Goal: Feedback & Contribution: Leave review/rating

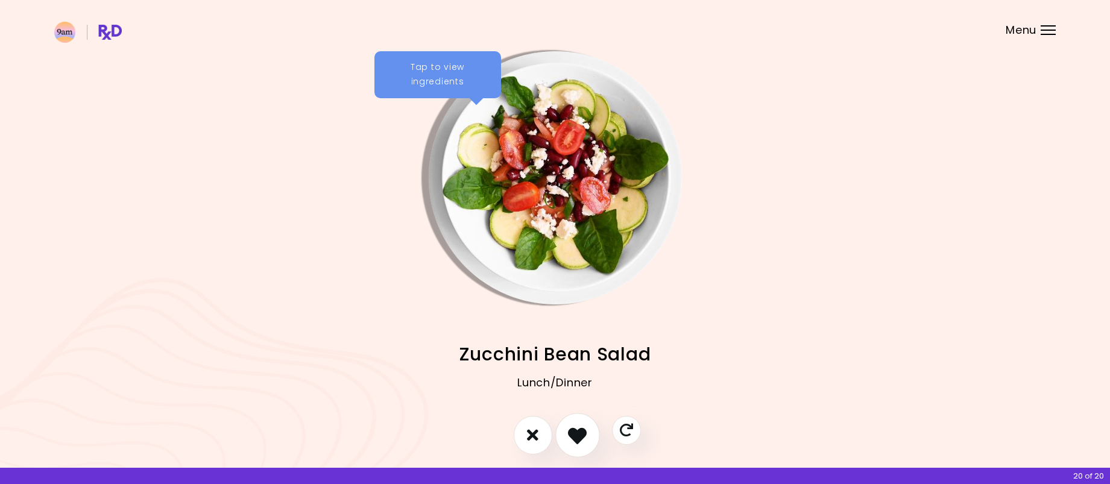
click at [577, 433] on icon "I like this recipe" at bounding box center [577, 435] width 19 height 19
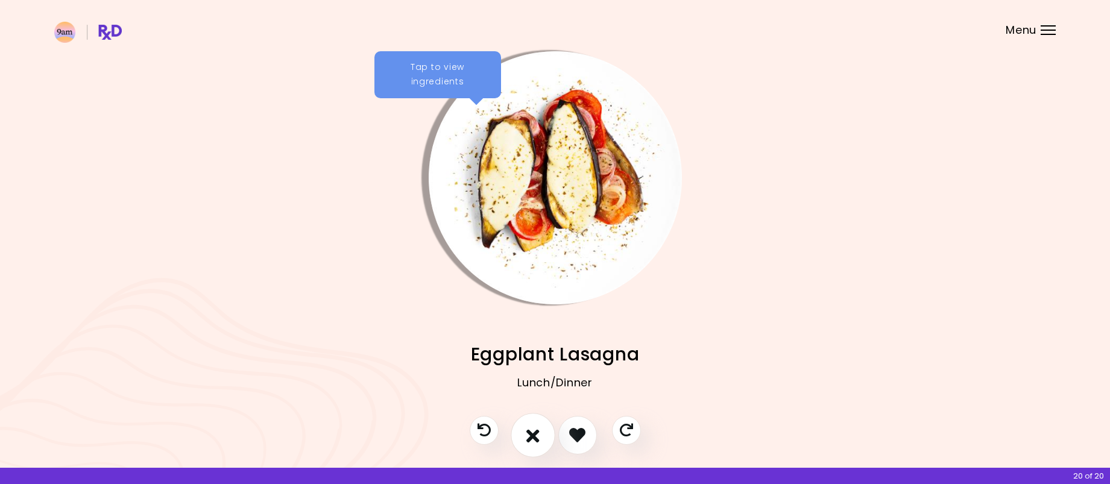
click at [534, 431] on icon "I don't like this recipe" at bounding box center [533, 435] width 13 height 19
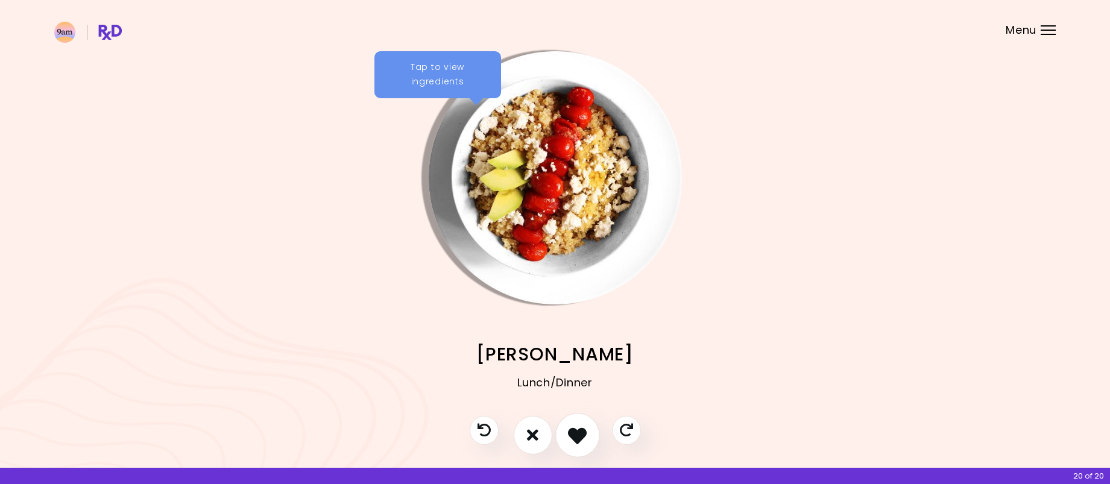
click at [580, 434] on icon "I like this recipe" at bounding box center [577, 435] width 19 height 19
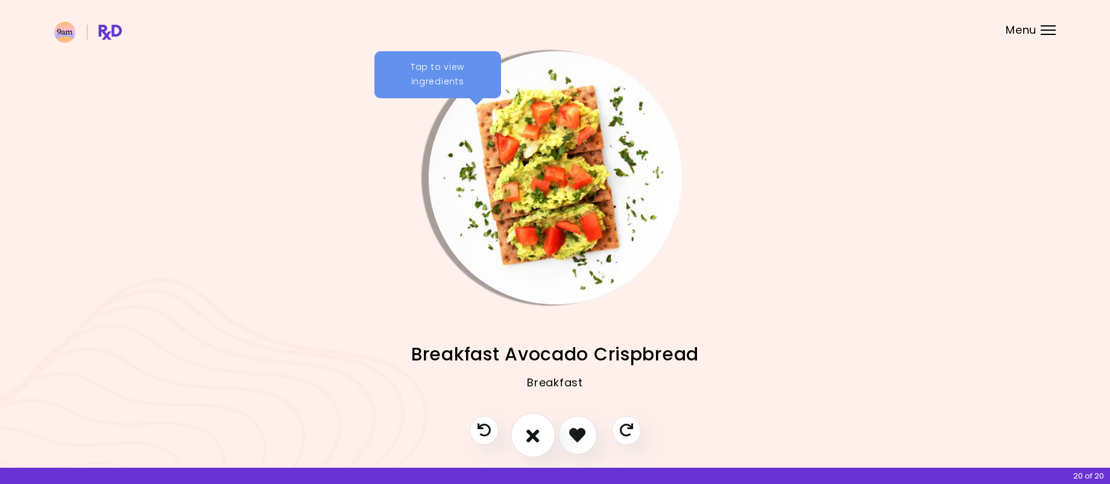
click at [530, 432] on icon "I don't like this recipe" at bounding box center [533, 435] width 13 height 19
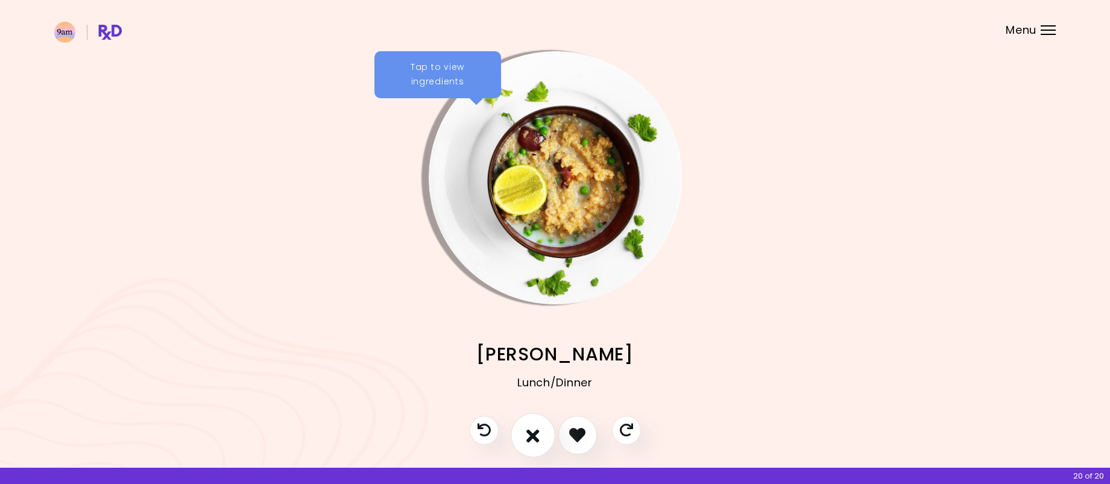
click at [533, 435] on icon "I don't like this recipe" at bounding box center [533, 435] width 13 height 19
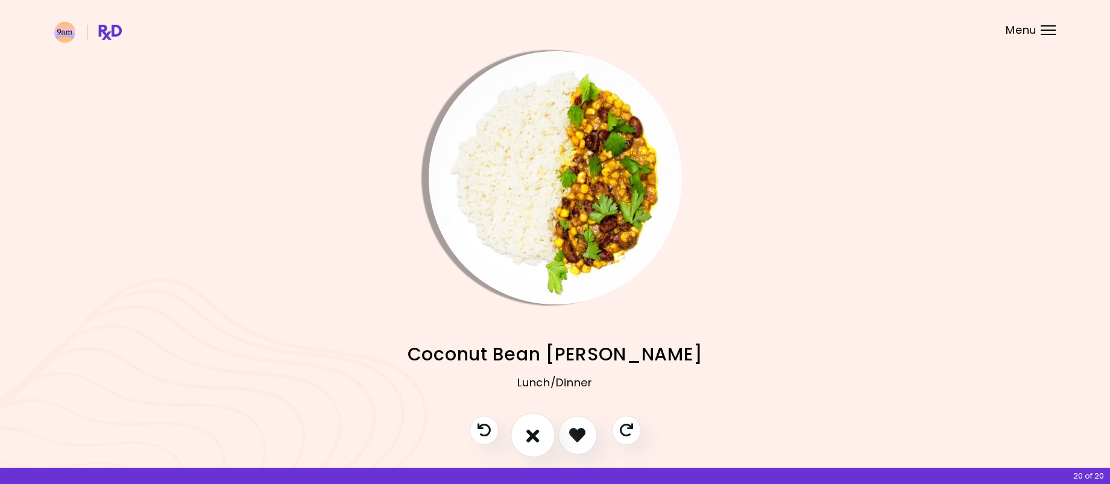
click at [533, 435] on icon "I don't like this recipe" at bounding box center [533, 435] width 13 height 19
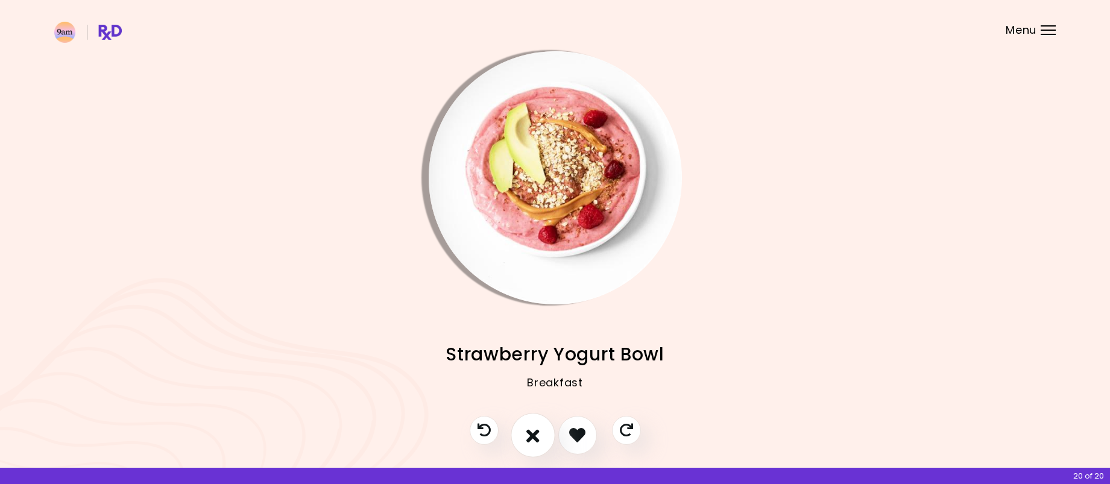
click at [533, 435] on icon "I don't like this recipe" at bounding box center [533, 435] width 13 height 19
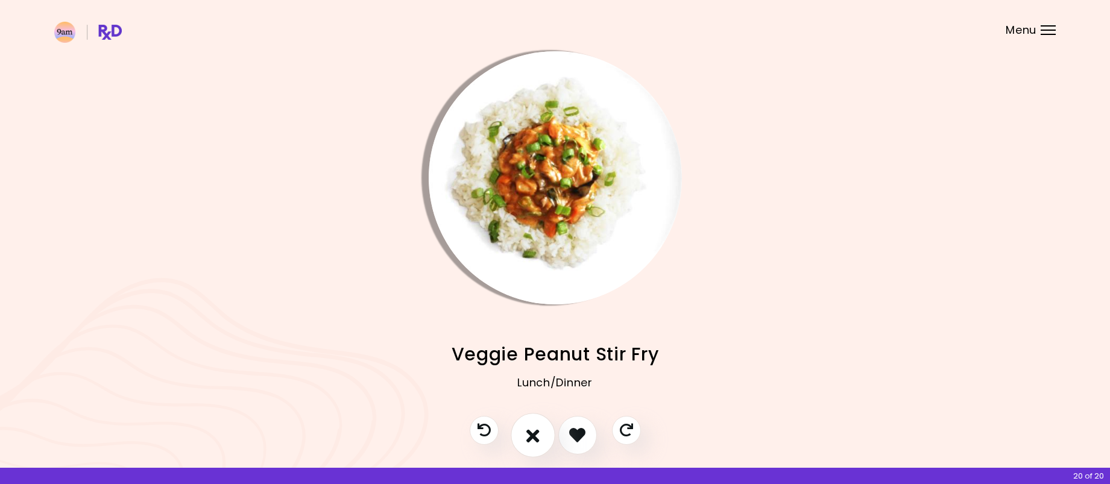
click at [537, 431] on icon "I don't like this recipe" at bounding box center [533, 435] width 13 height 19
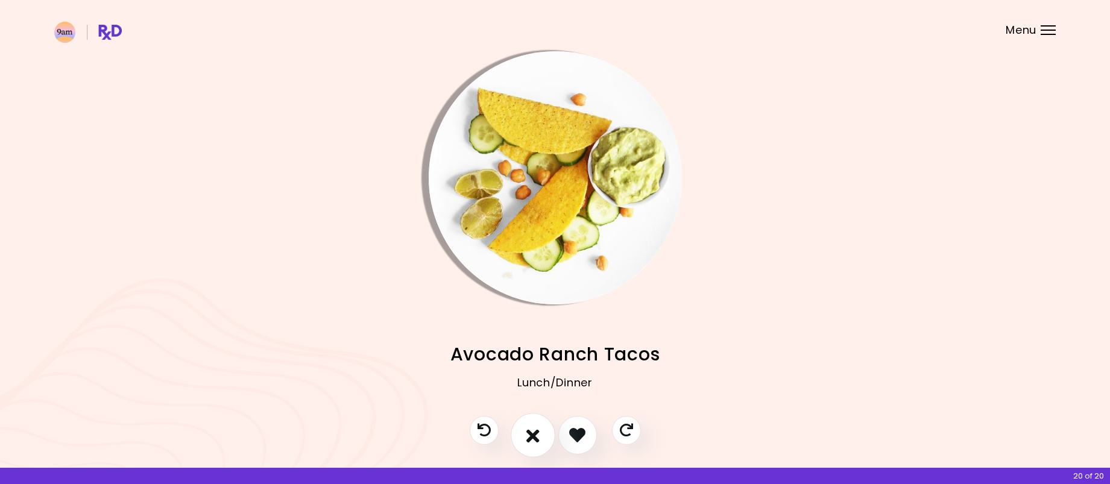
click at [537, 431] on icon "I don't like this recipe" at bounding box center [533, 435] width 13 height 19
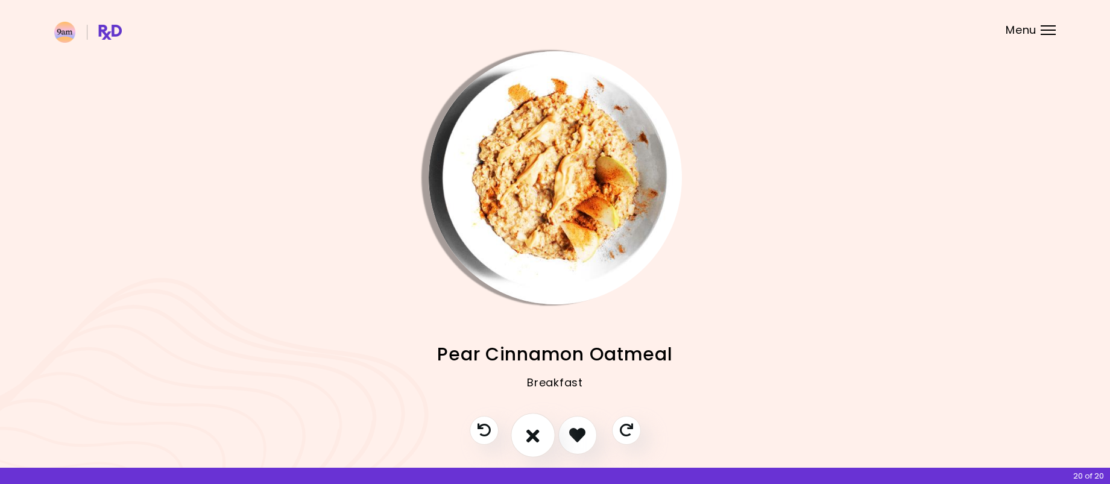
click at [537, 431] on icon "I don't like this recipe" at bounding box center [533, 435] width 13 height 19
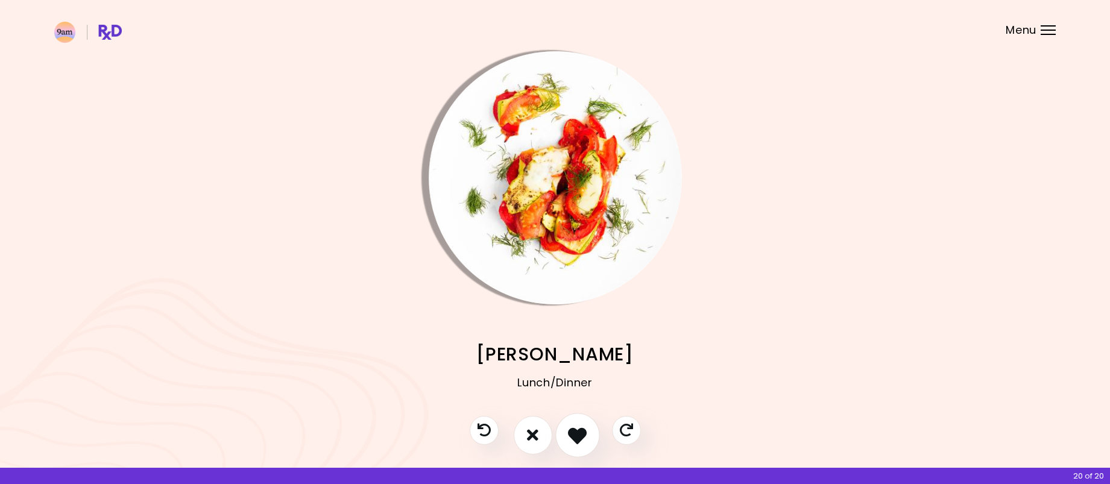
click at [575, 432] on icon "I like this recipe" at bounding box center [577, 435] width 19 height 19
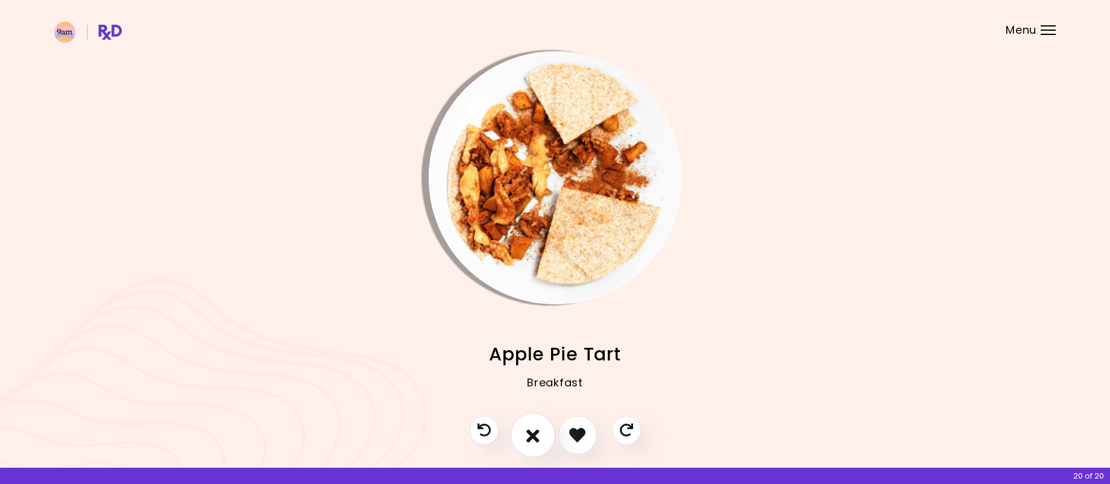
click at [533, 435] on icon "I don't like this recipe" at bounding box center [533, 435] width 13 height 19
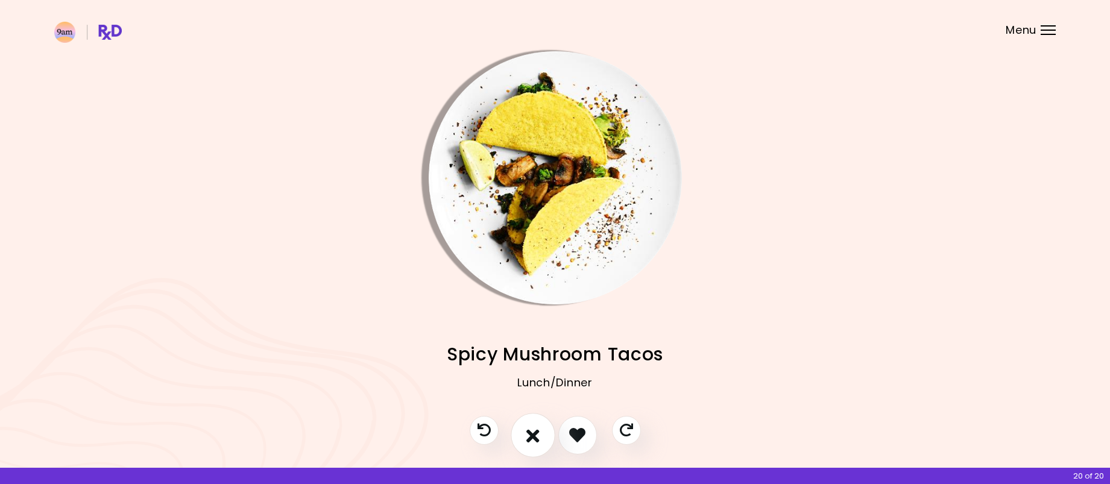
click at [533, 435] on icon "I don't like this recipe" at bounding box center [533, 435] width 13 height 19
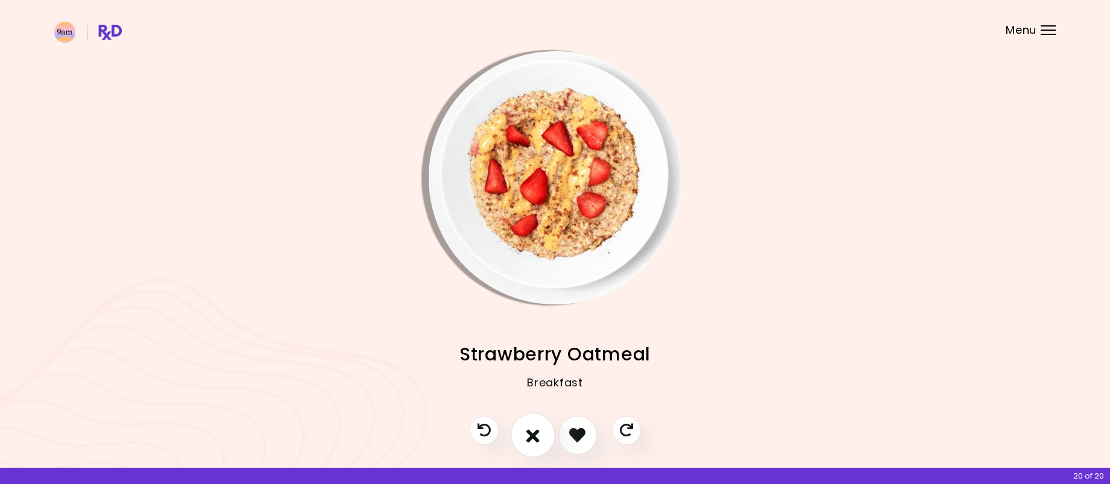
click at [533, 435] on icon "I don't like this recipe" at bounding box center [533, 435] width 13 height 19
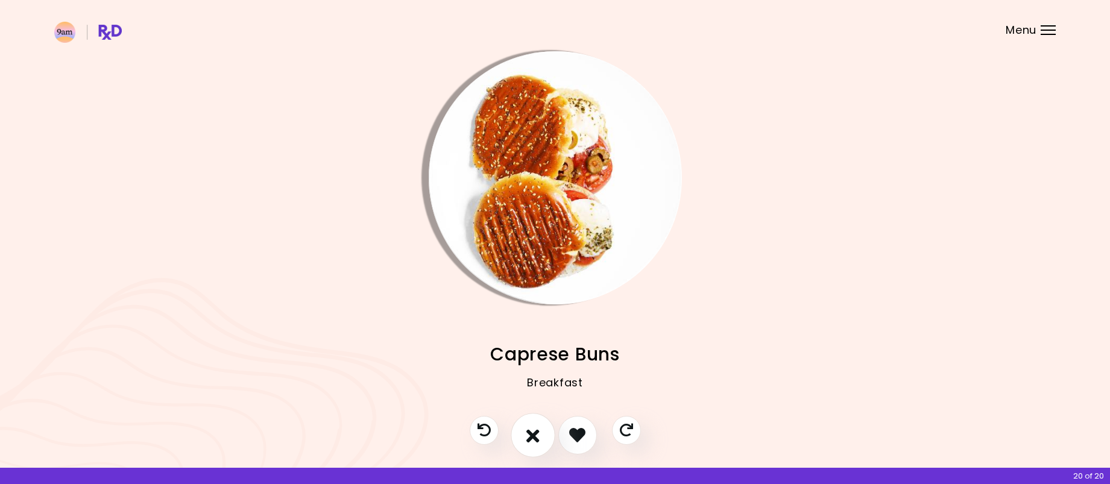
click at [533, 435] on icon "I don't like this recipe" at bounding box center [533, 435] width 13 height 19
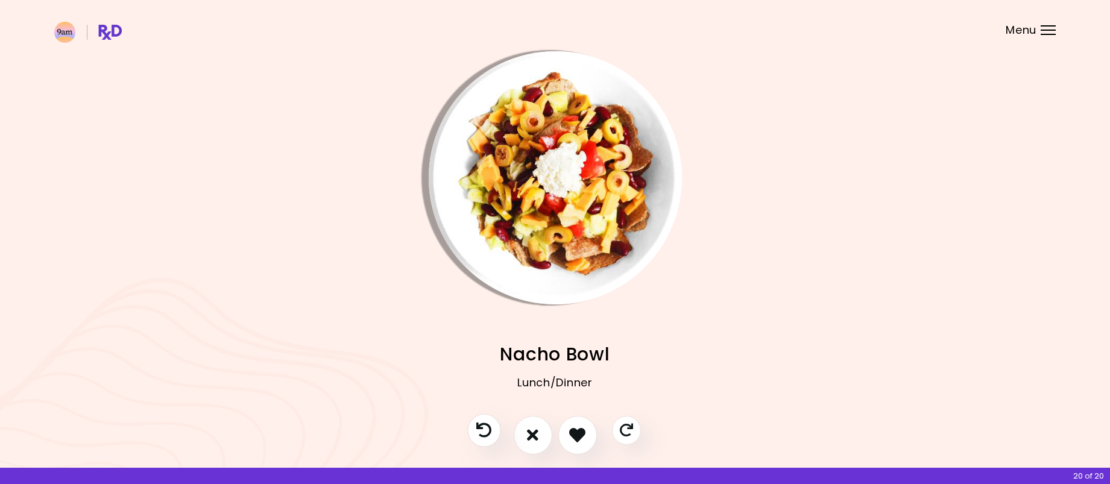
click at [491, 430] on icon "Previous recipe" at bounding box center [483, 430] width 15 height 15
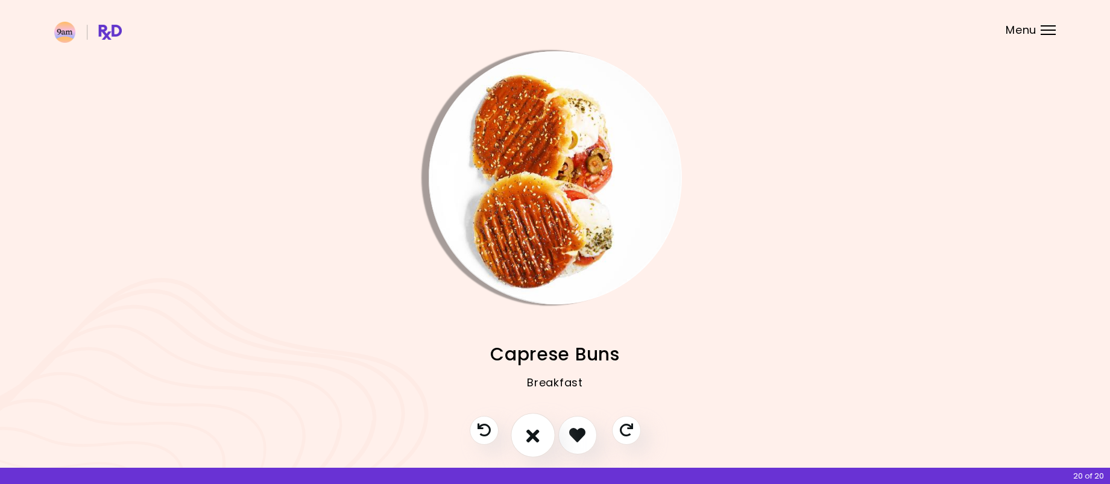
click at [534, 431] on icon "I don't like this recipe" at bounding box center [533, 435] width 13 height 19
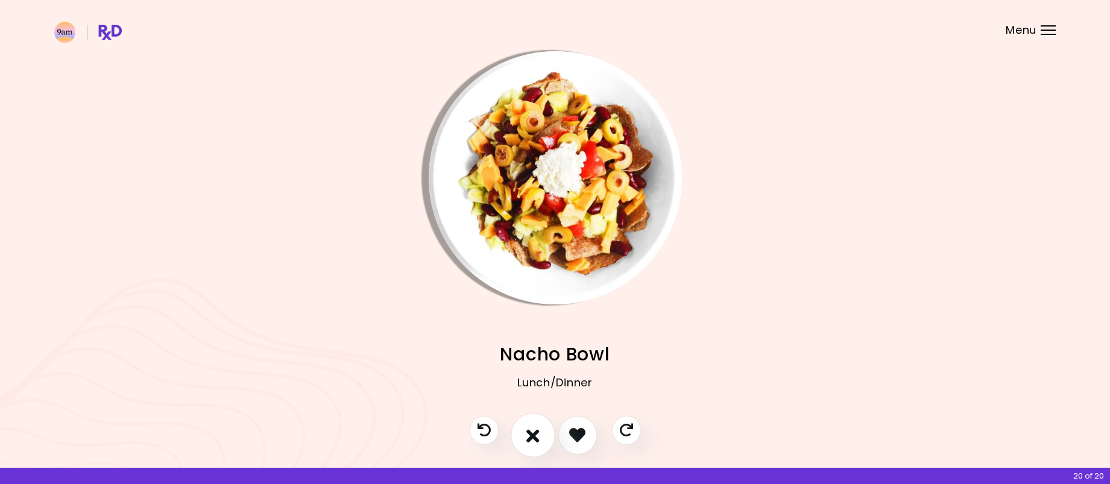
click at [540, 438] on button "I don't like this recipe" at bounding box center [533, 435] width 45 height 45
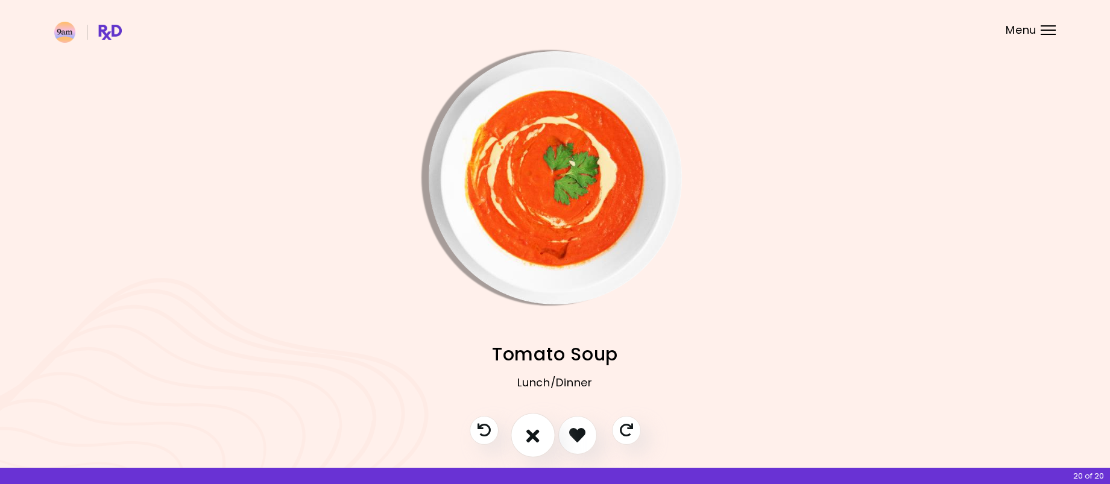
click at [530, 434] on icon "I don't like this recipe" at bounding box center [533, 435] width 13 height 19
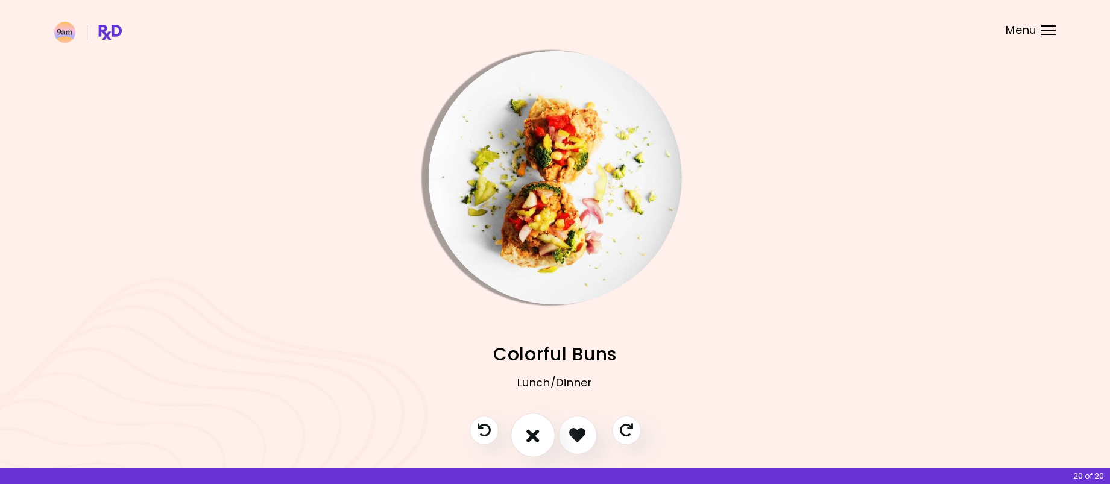
click at [530, 434] on icon "I don't like this recipe" at bounding box center [533, 435] width 13 height 19
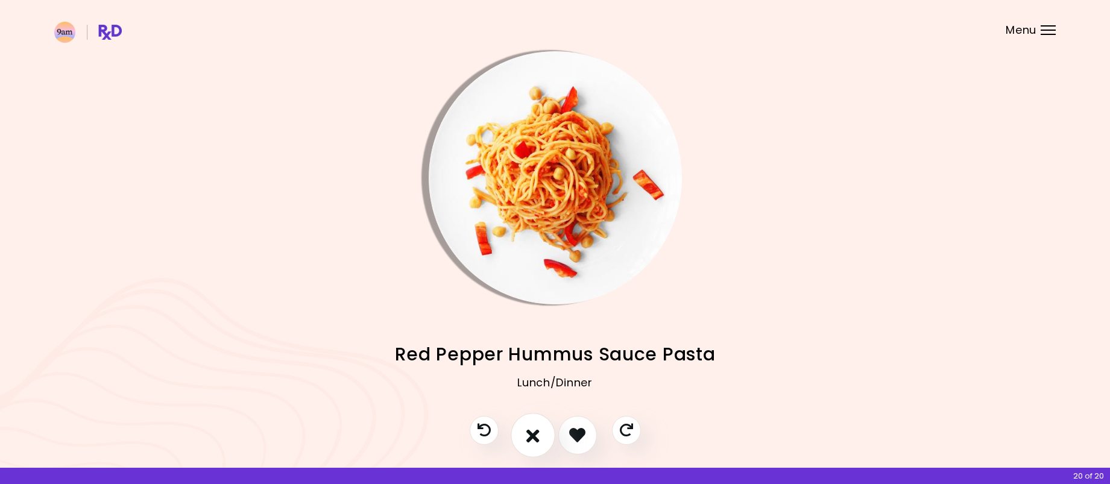
click at [530, 434] on icon "I don't like this recipe" at bounding box center [533, 435] width 13 height 19
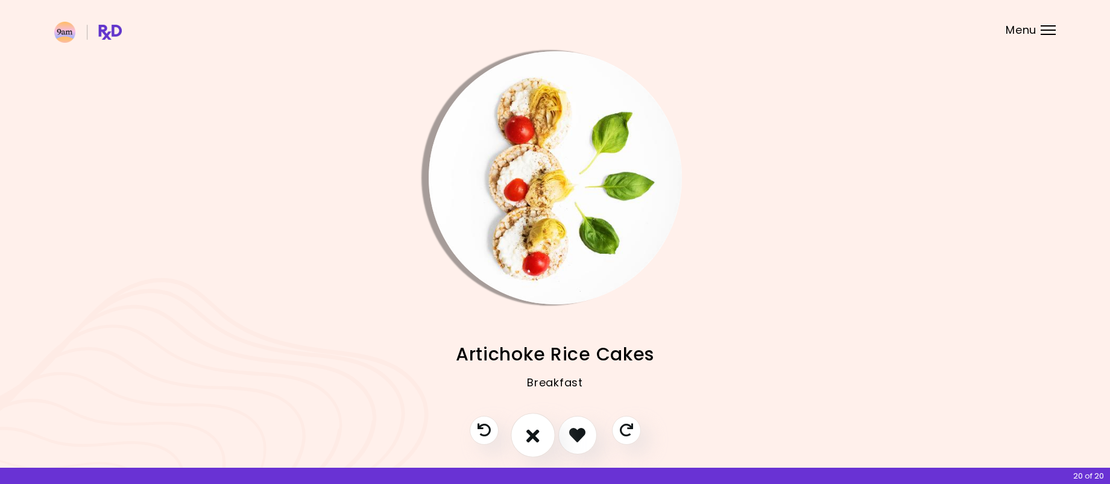
click at [530, 434] on icon "I don't like this recipe" at bounding box center [533, 435] width 13 height 19
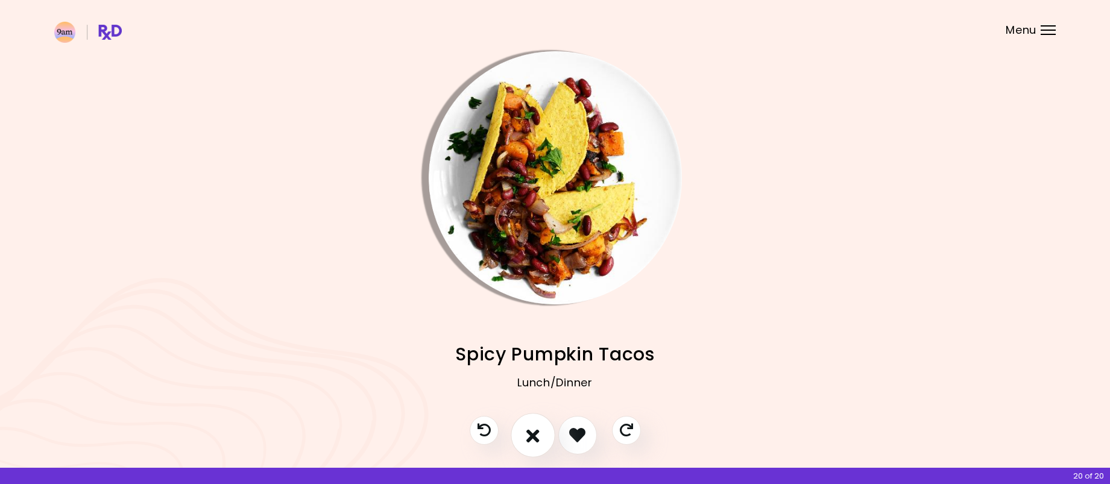
click at [530, 434] on icon "I don't like this recipe" at bounding box center [533, 435] width 13 height 19
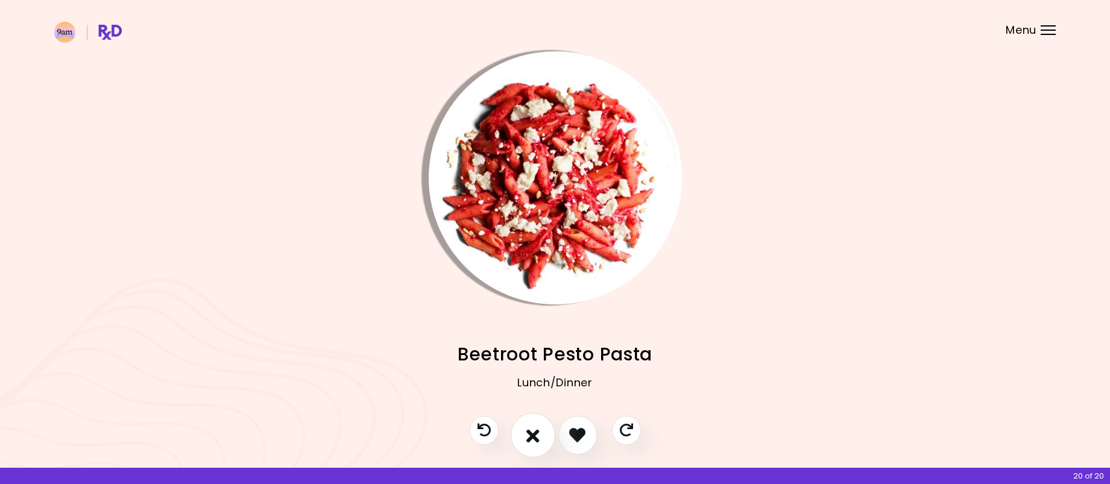
click at [530, 434] on icon "I don't like this recipe" at bounding box center [533, 435] width 13 height 19
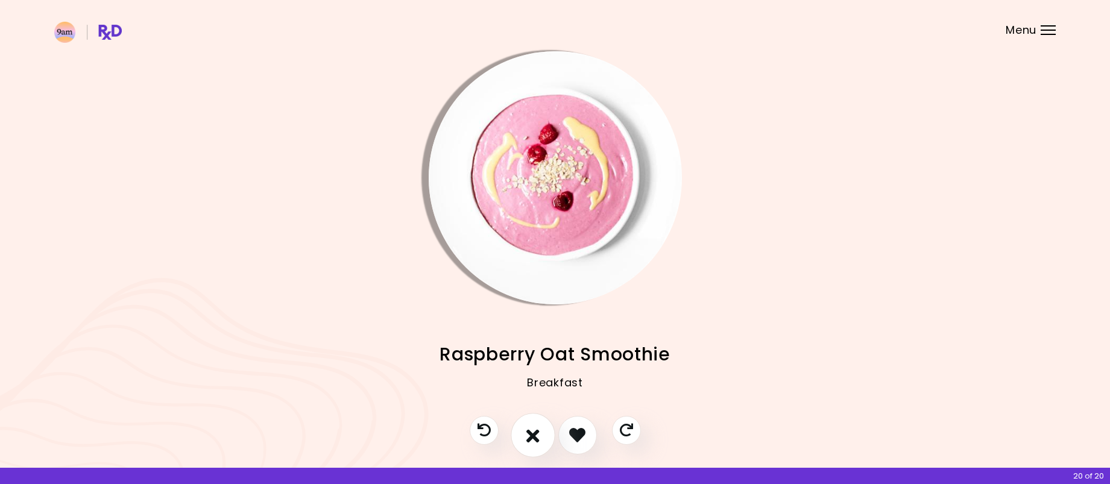
click at [530, 434] on icon "I don't like this recipe" at bounding box center [533, 435] width 13 height 19
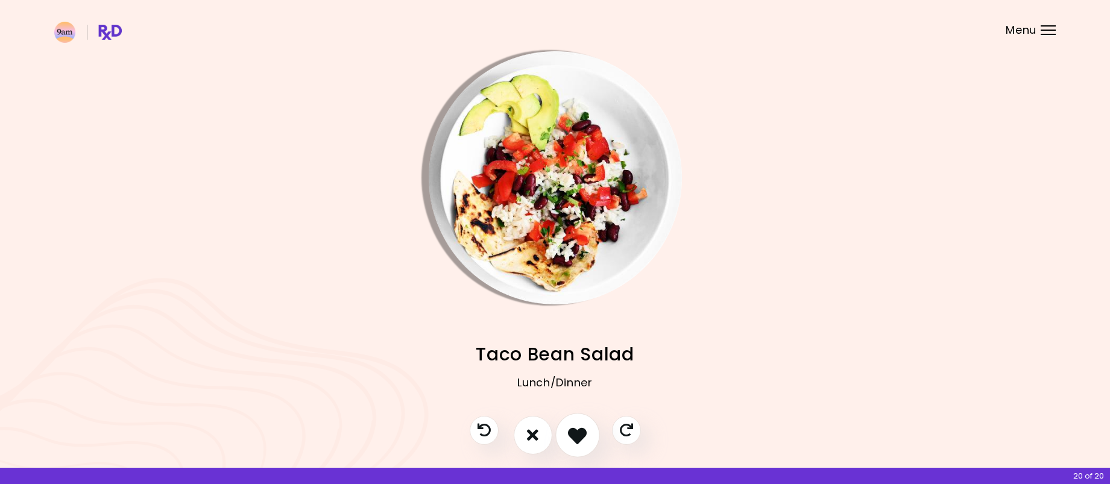
click at [584, 441] on icon "I like this recipe" at bounding box center [577, 435] width 19 height 19
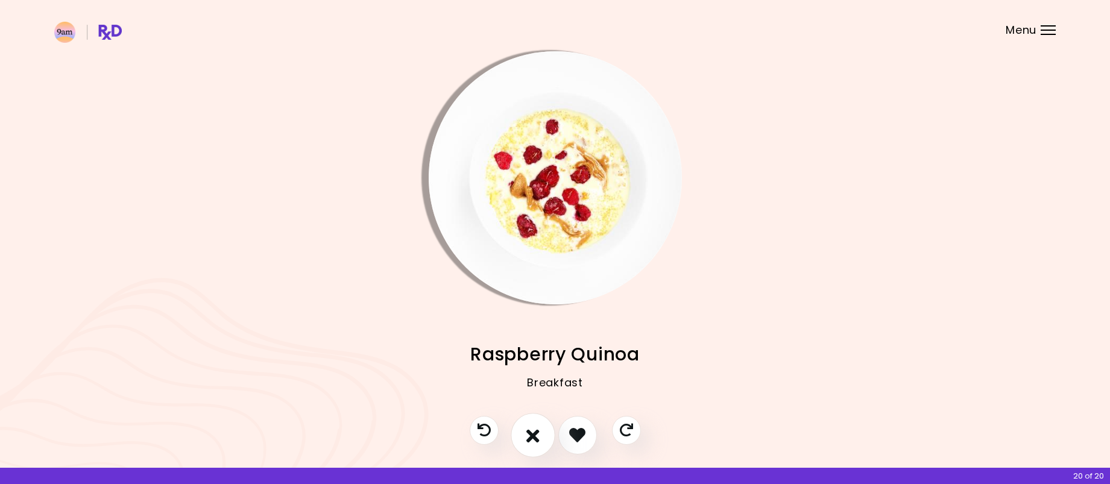
click at [532, 435] on icon "I don't like this recipe" at bounding box center [533, 435] width 13 height 19
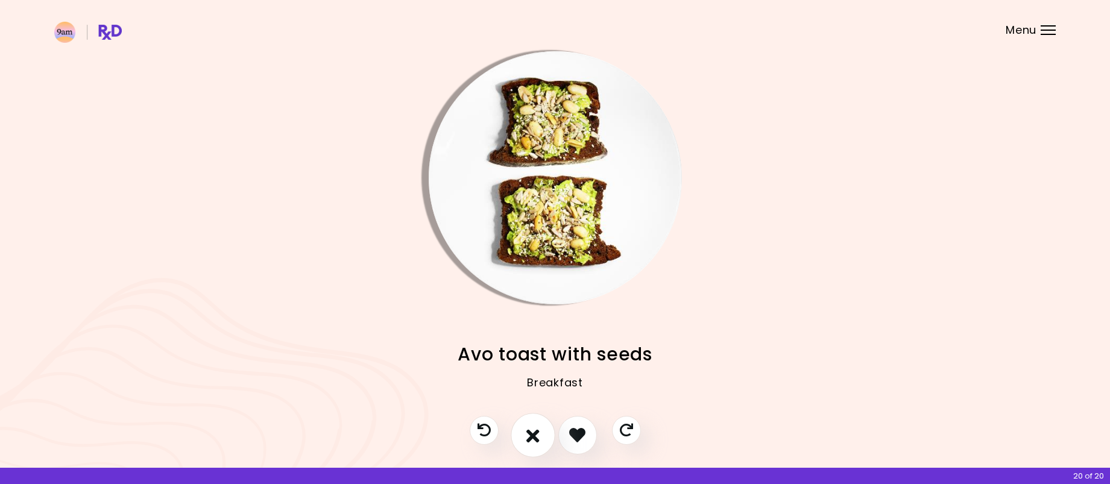
click at [532, 435] on icon "I don't like this recipe" at bounding box center [533, 435] width 13 height 19
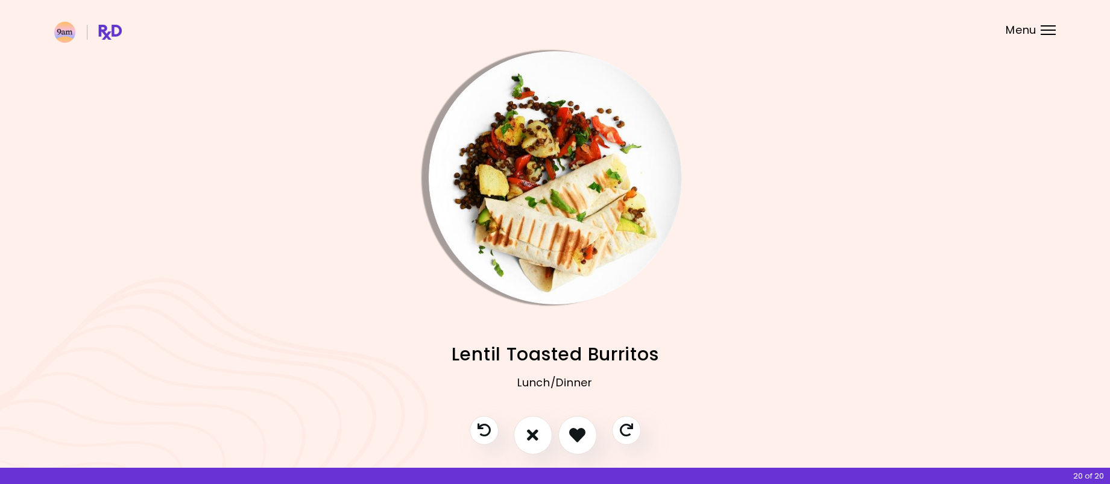
click at [1020, 33] on span "Menu" at bounding box center [1021, 30] width 31 height 11
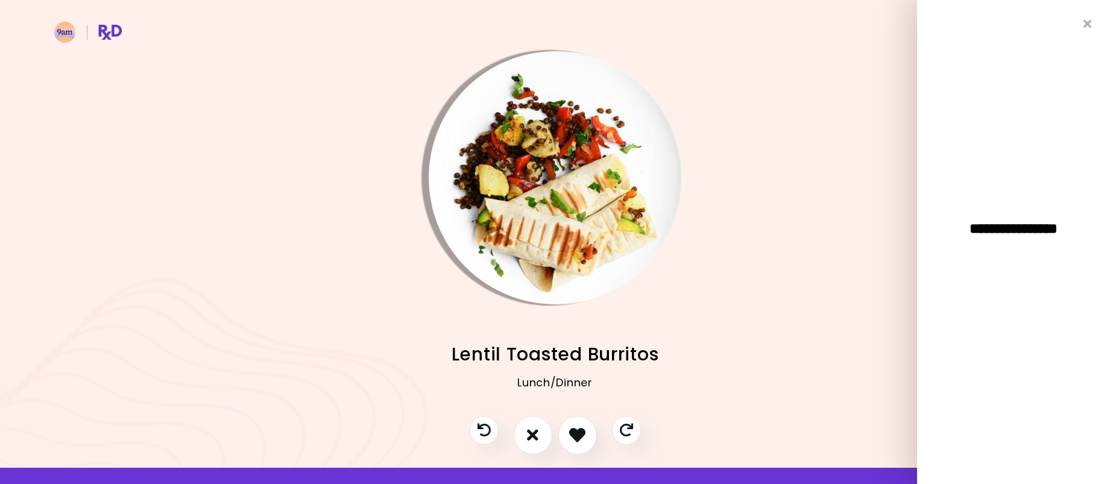
click at [100, 26] on img at bounding box center [88, 32] width 68 height 21
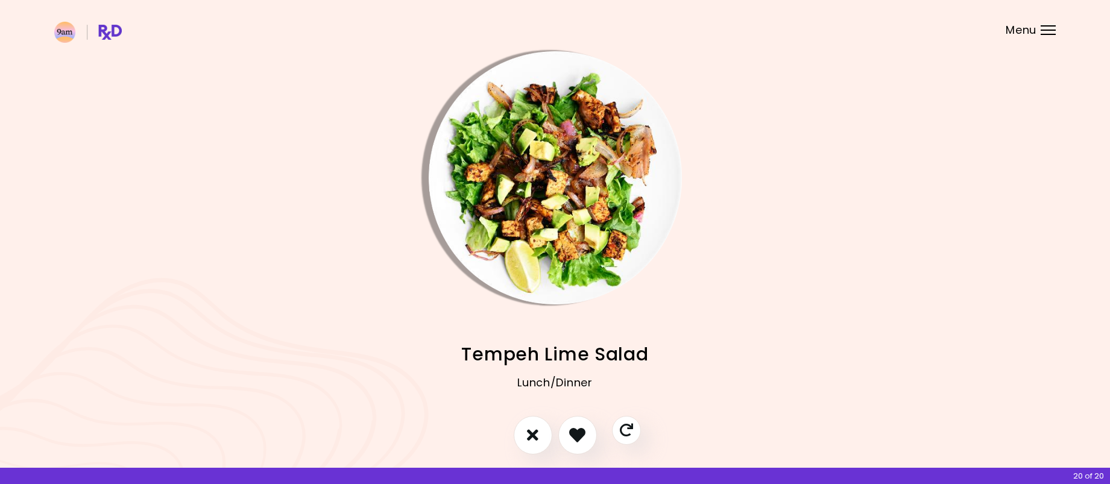
click at [102, 33] on img at bounding box center [88, 32] width 68 height 21
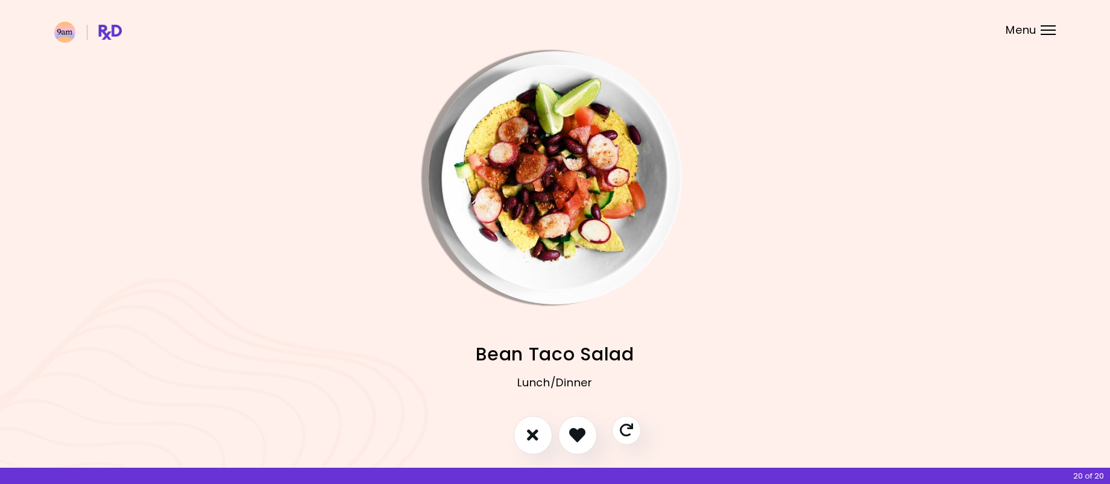
click at [59, 31] on img at bounding box center [88, 32] width 68 height 21
